Goal: Navigation & Orientation: Understand site structure

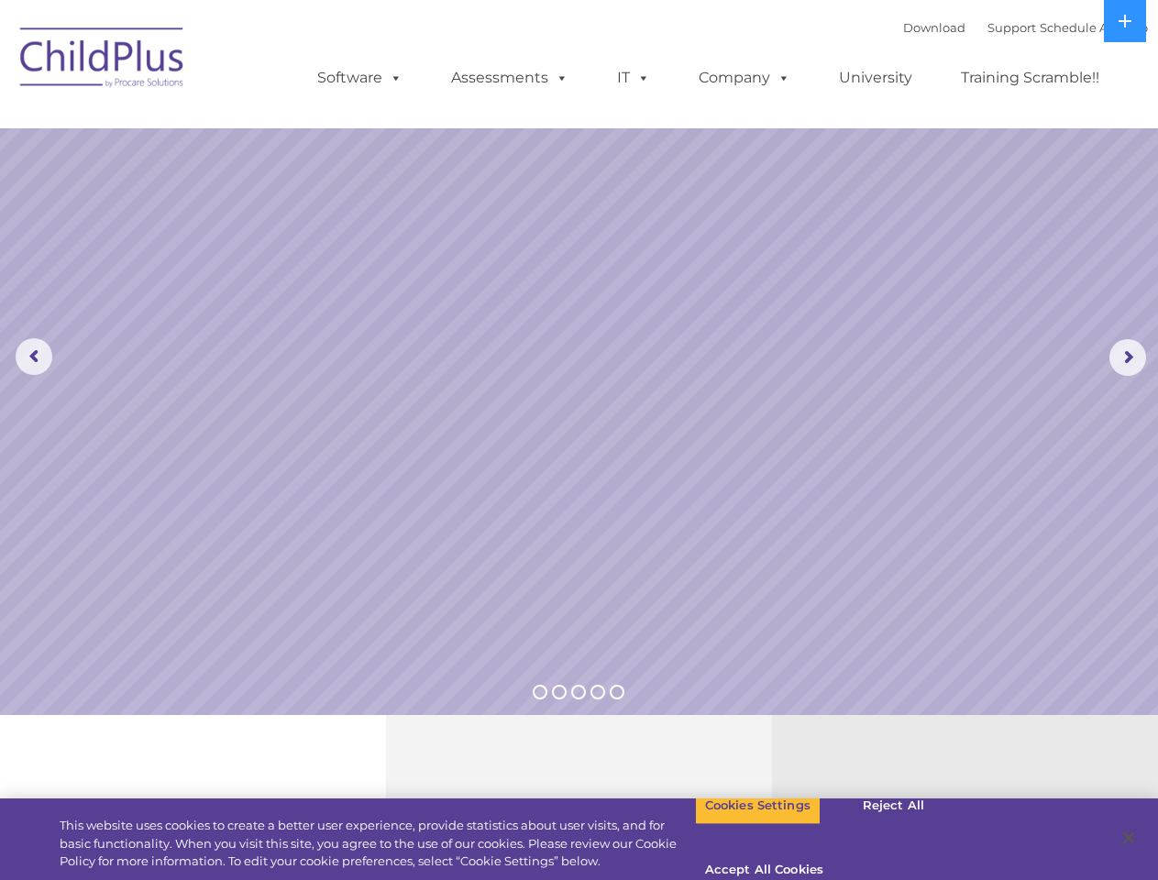
select select "MEDIUM"
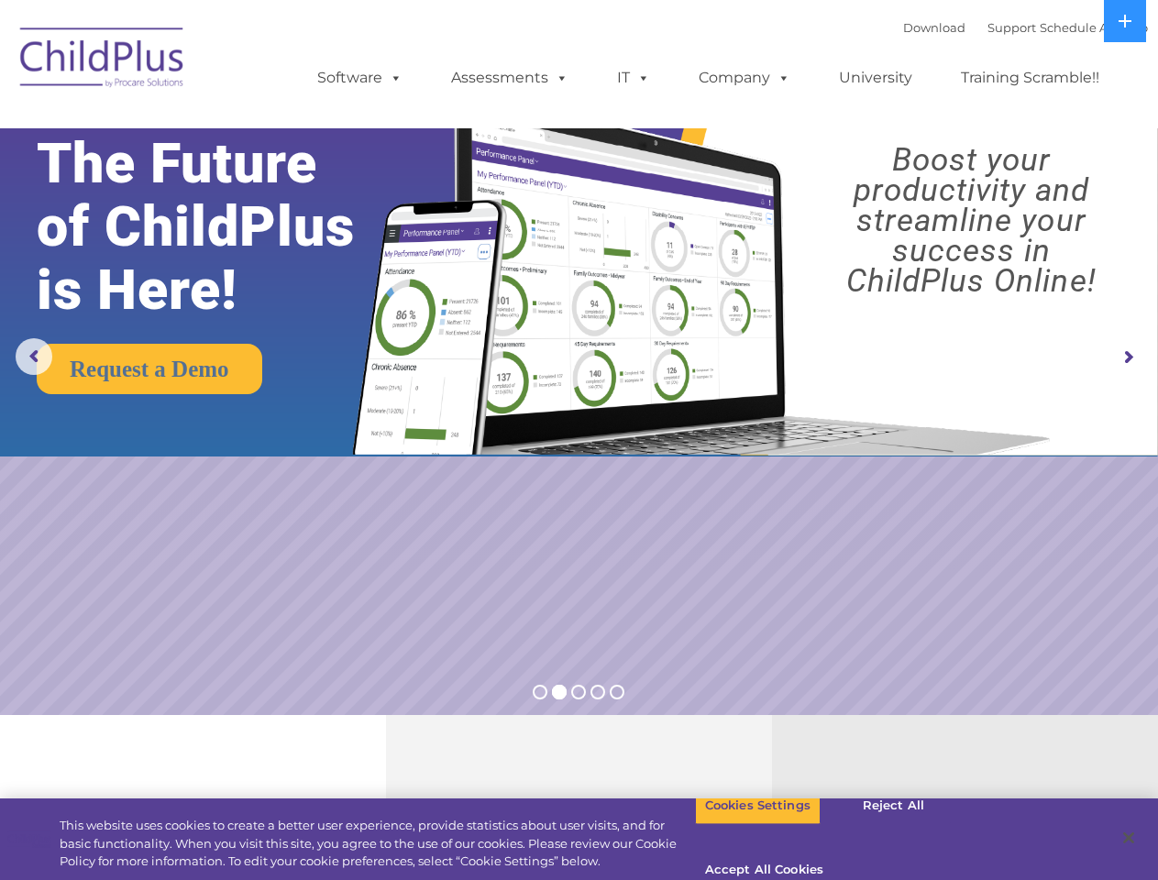
click at [578, 440] on img at bounding box center [698, 257] width 726 height 393
click at [392, 77] on span at bounding box center [392, 77] width 20 height 17
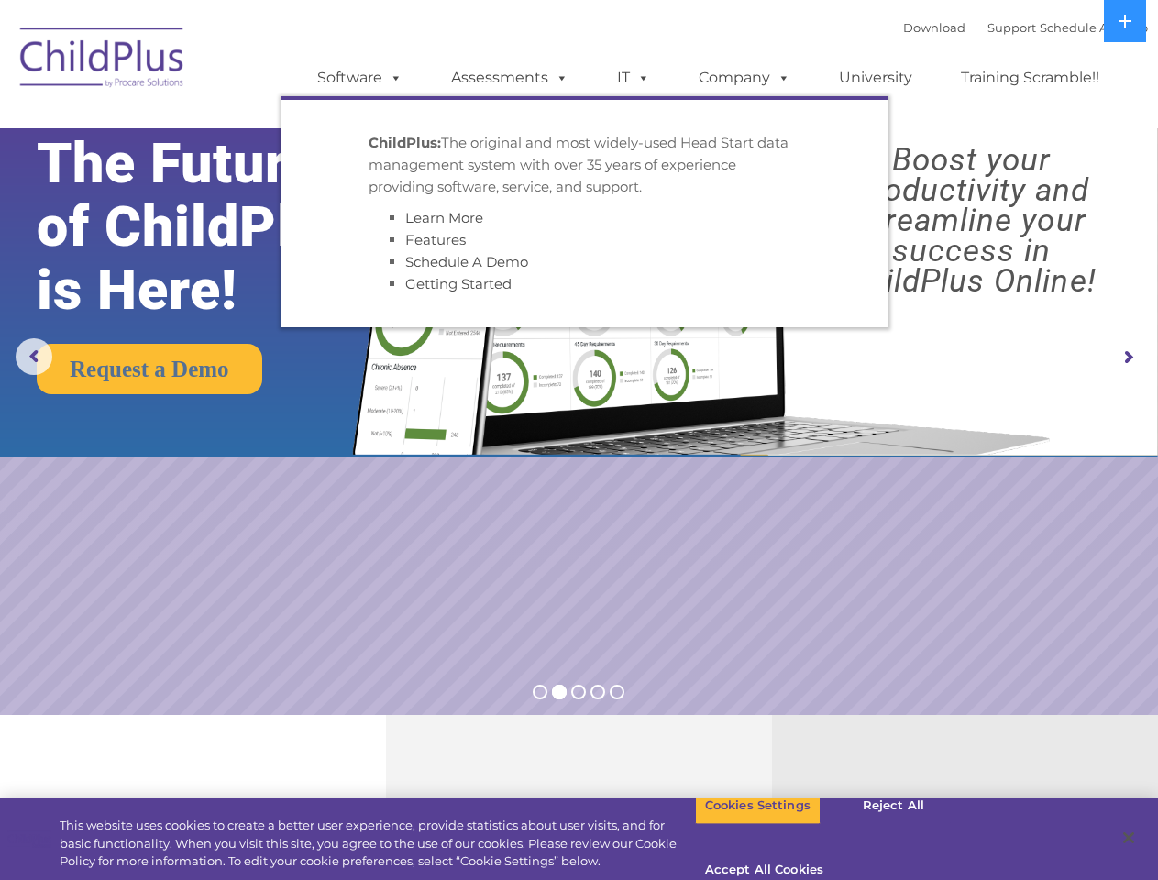
click at [558, 77] on span at bounding box center [558, 77] width 20 height 17
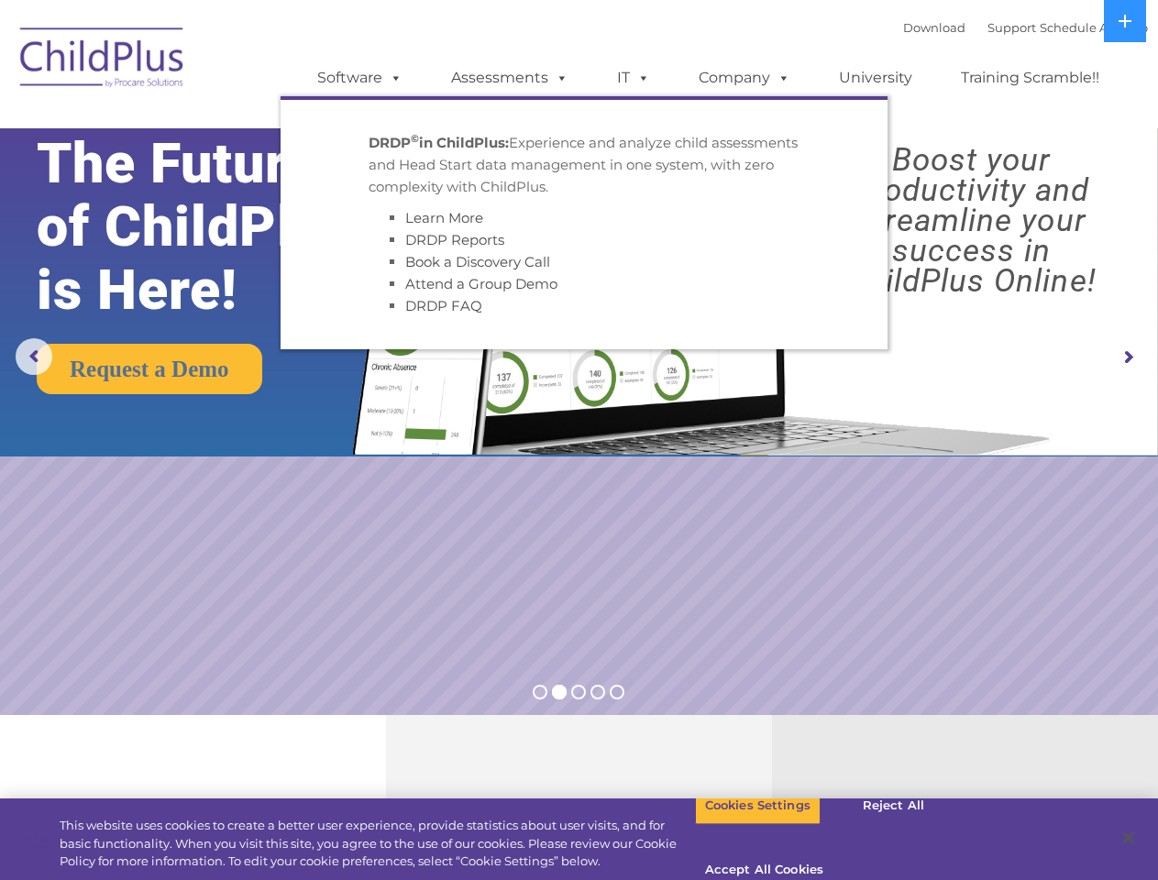
click at [633, 78] on span at bounding box center [640, 77] width 20 height 17
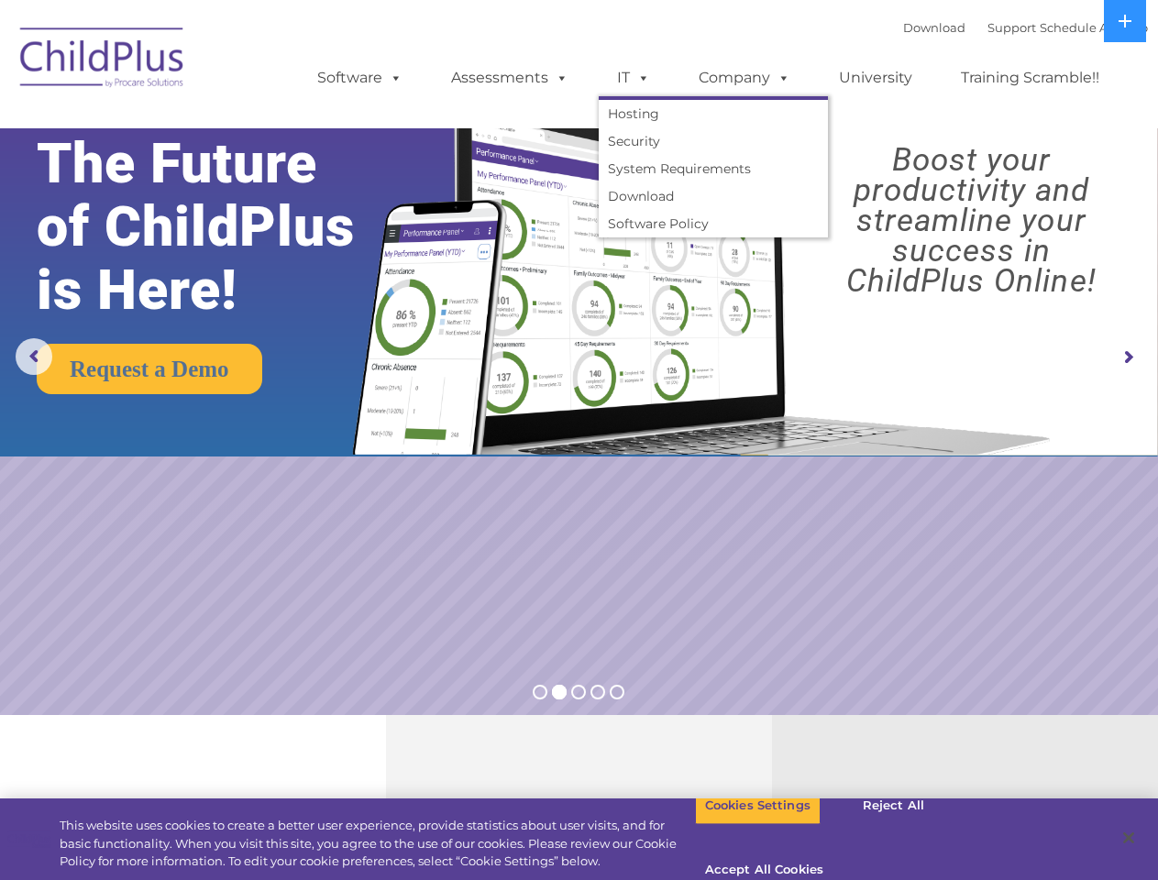
click at [640, 77] on span at bounding box center [640, 77] width 20 height 17
click at [743, 78] on link "Company" at bounding box center [744, 78] width 128 height 37
